Goal: Complete application form

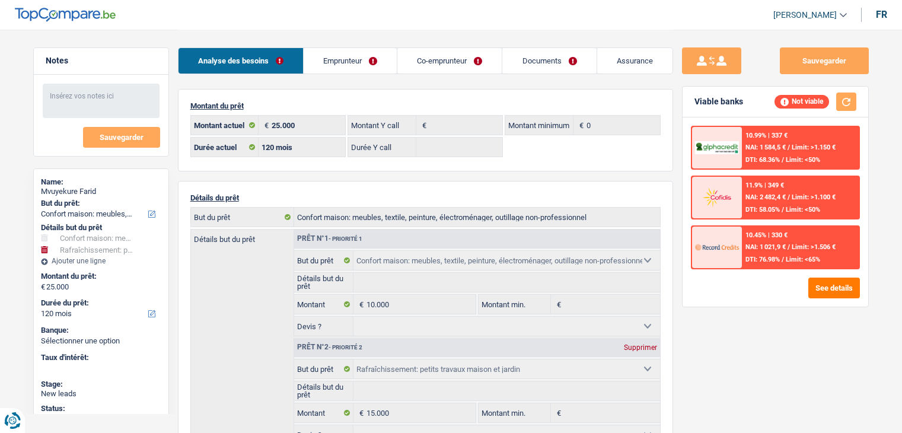
select select "household"
select select "houseOrGarden"
select select "120"
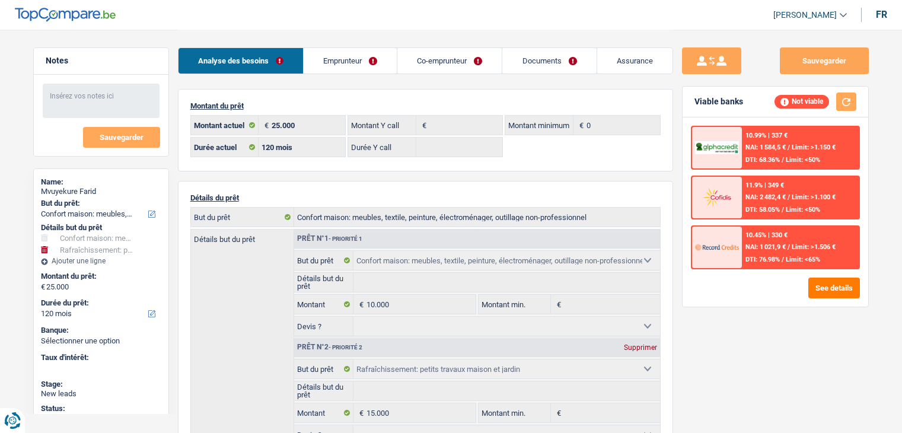
select select "household"
select select "houseOrGarden"
select select "120"
